Goal: Information Seeking & Learning: Learn about a topic

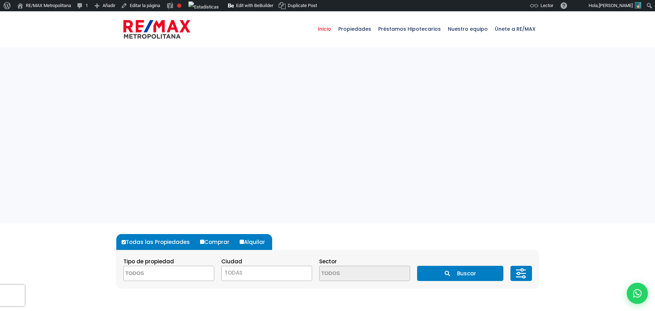
select select
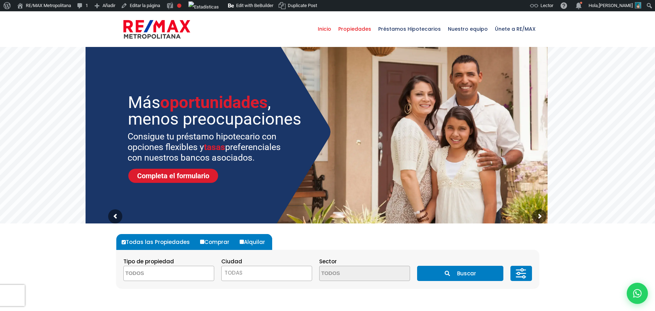
click at [361, 29] on span "Propiedades" at bounding box center [355, 28] width 40 height 21
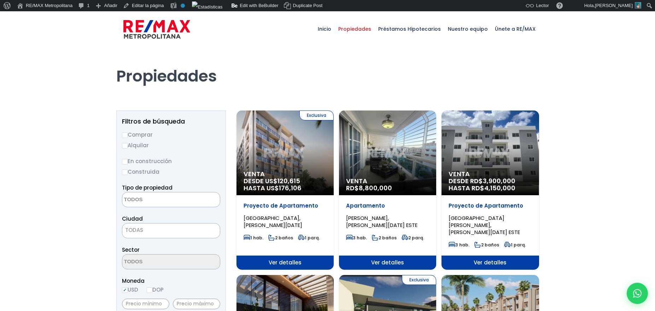
select select
